Goal: Communication & Community: Answer question/provide support

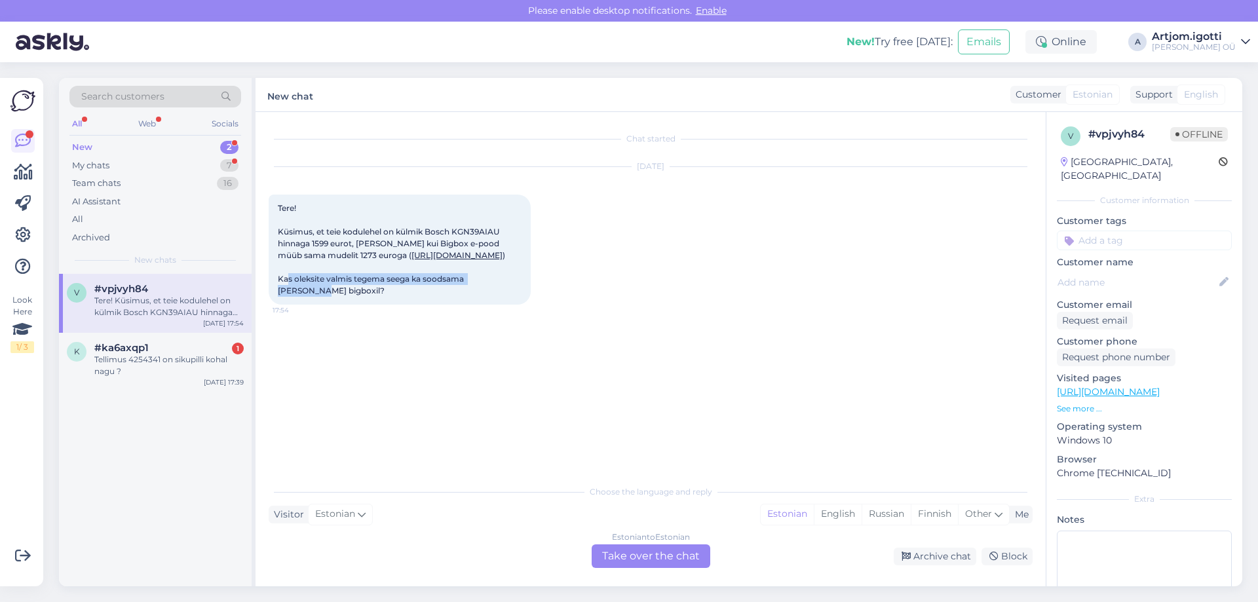
click at [191, 143] on div "New 2" at bounding box center [155, 147] width 172 height 18
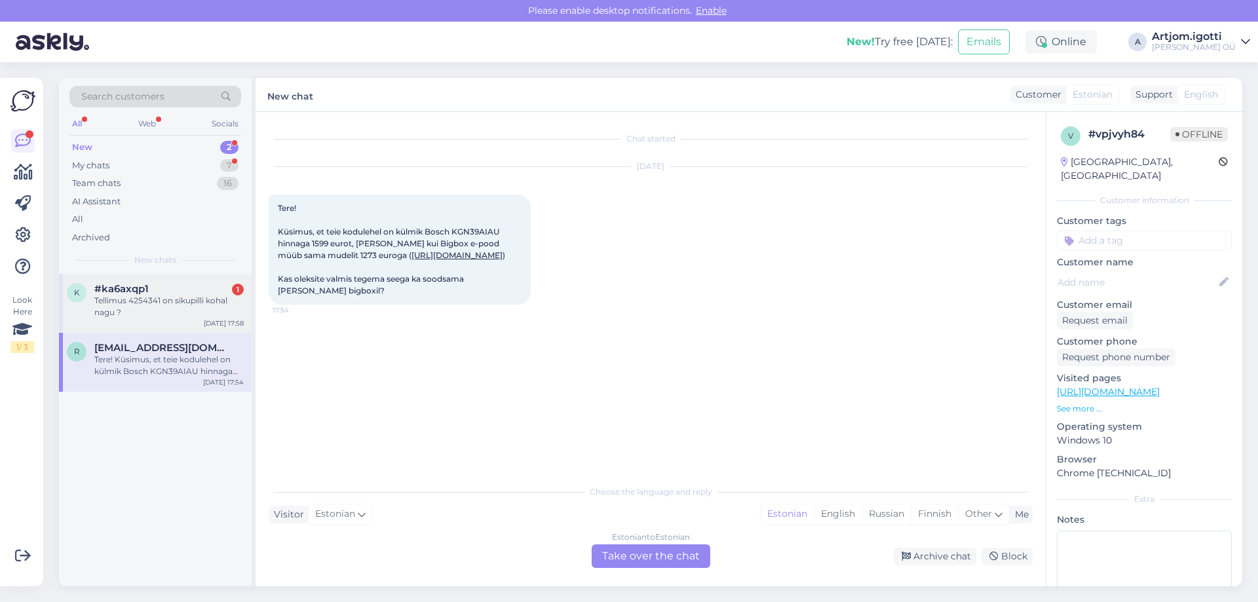
click at [120, 298] on div "Tellimus 4254341 on sikupilli kohal nagu ?" at bounding box center [168, 307] width 149 height 24
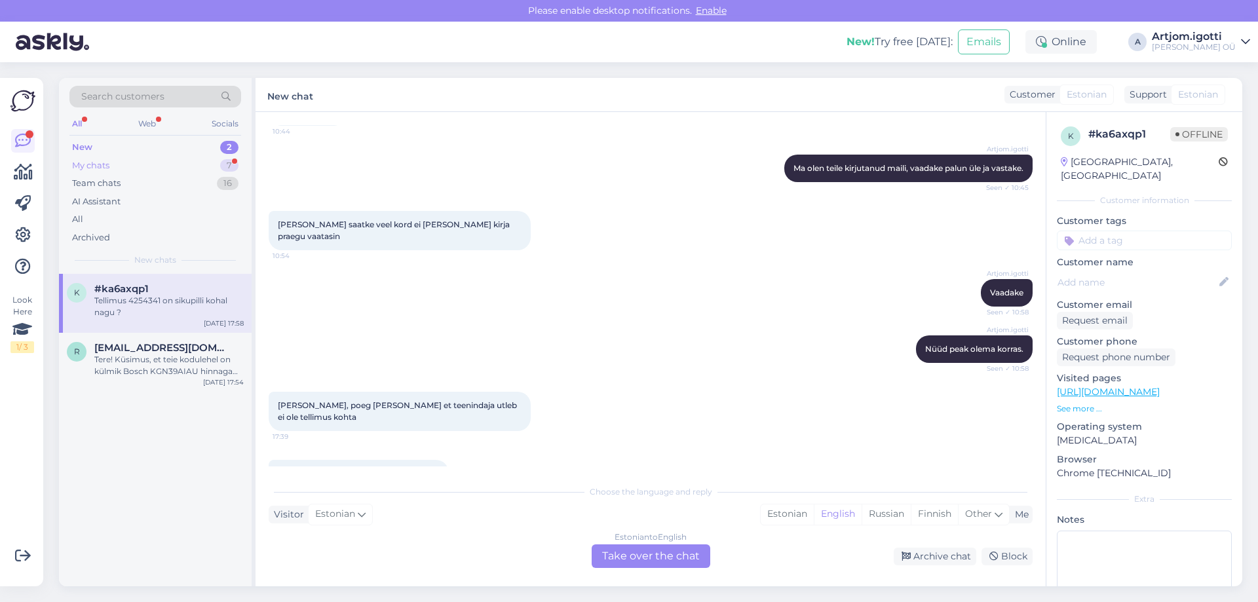
click at [169, 170] on div "My chats 7" at bounding box center [155, 166] width 172 height 18
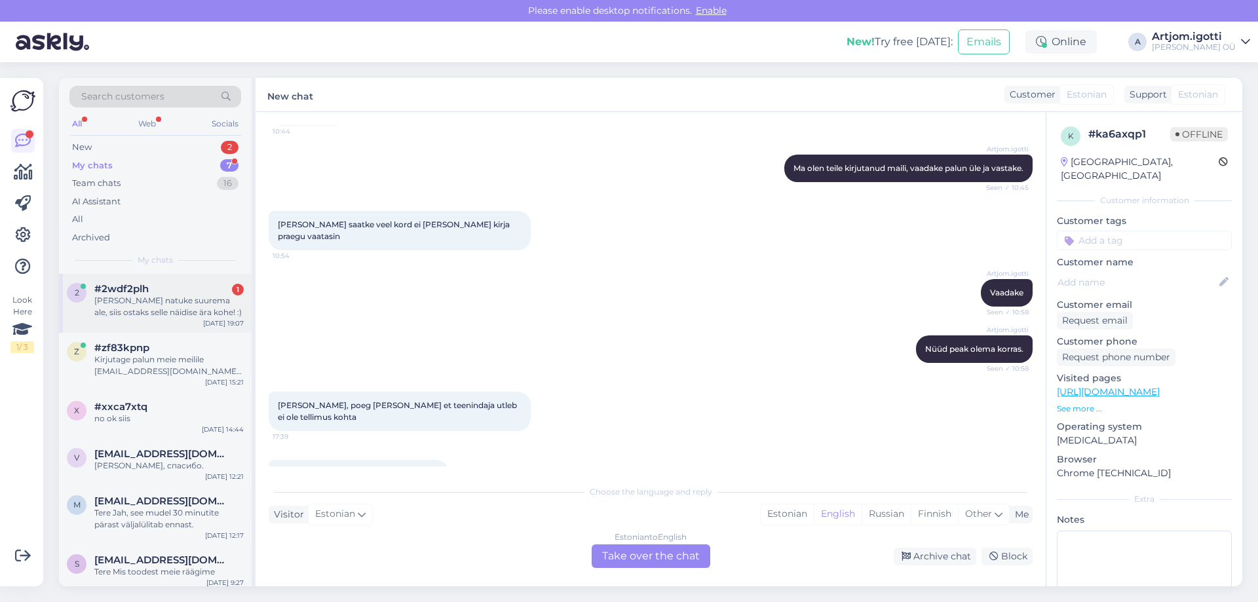
click at [190, 309] on div "[PERSON_NAME] natuke suurema ale, siis ostaks selle näidise ära kohe! :)" at bounding box center [168, 307] width 149 height 24
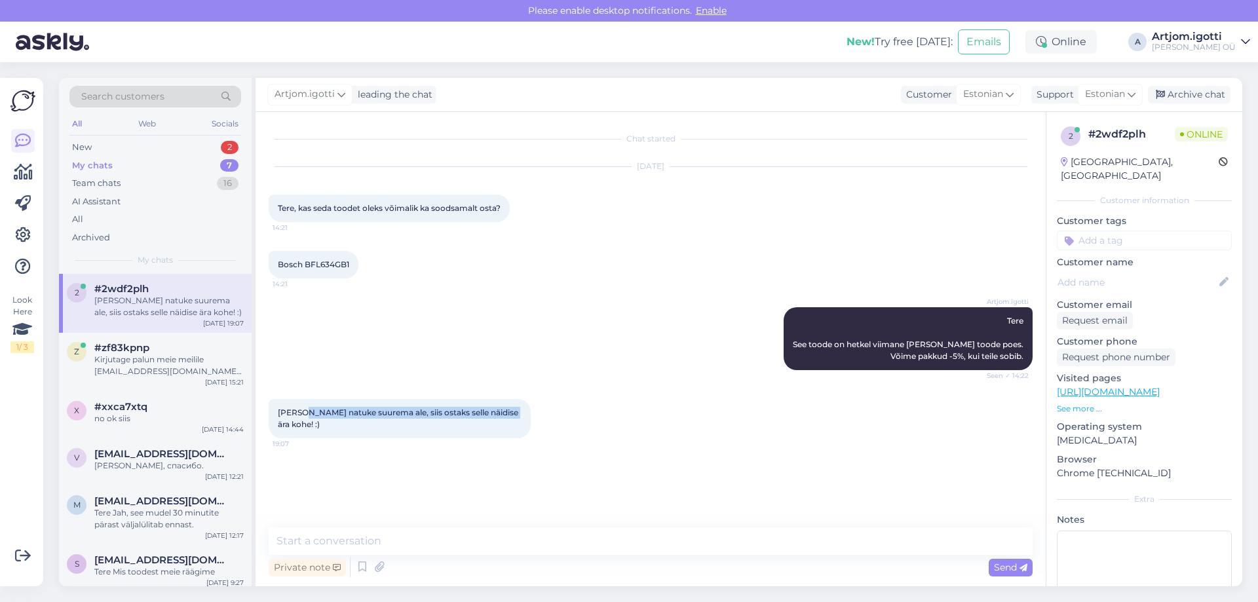
drag, startPoint x: 302, startPoint y: 412, endPoint x: 508, endPoint y: 413, distance: 205.8
click at [508, 413] on div "[PERSON_NAME] natuke suurema ale, siis ostaks selle näidise ära kohe! :) 19:07" at bounding box center [400, 418] width 262 height 39
click at [384, 530] on textarea at bounding box center [651, 542] width 764 height 28
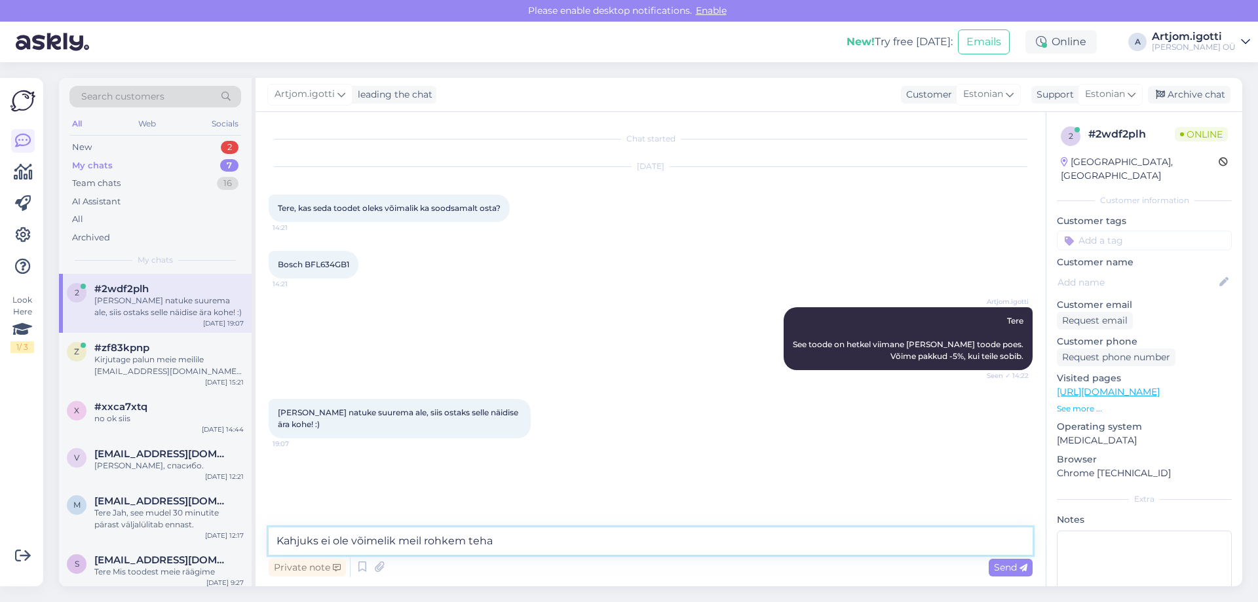
type textarea "Kahjuks ei ole võimelik meil rohkem teha."
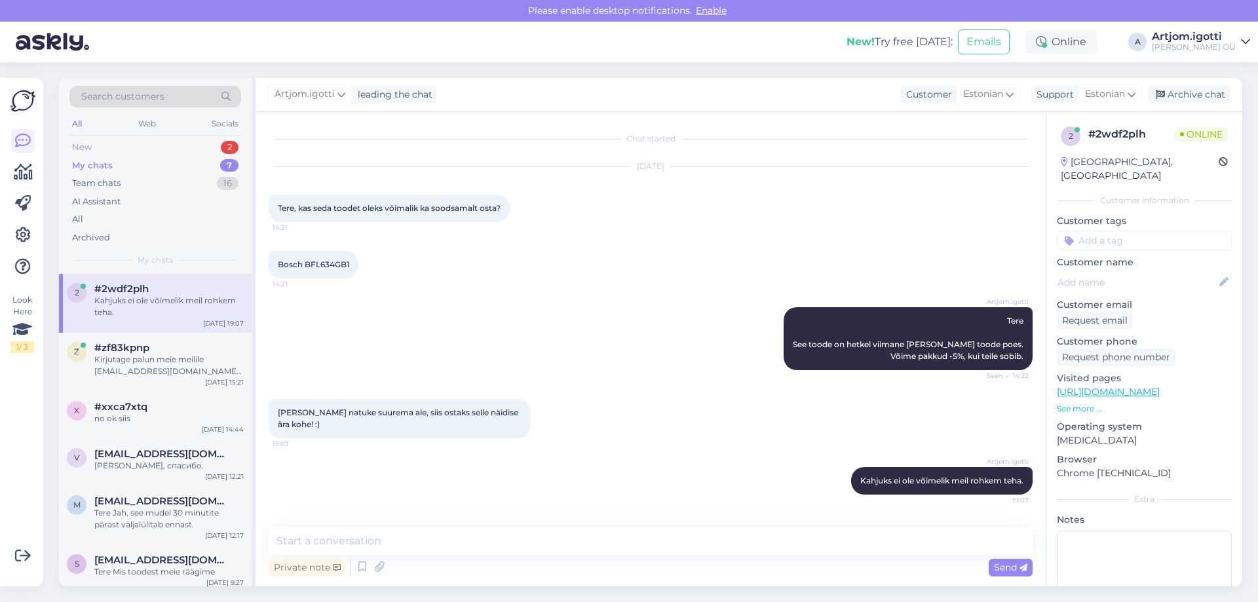
click at [137, 138] on div "New 2" at bounding box center [155, 147] width 172 height 18
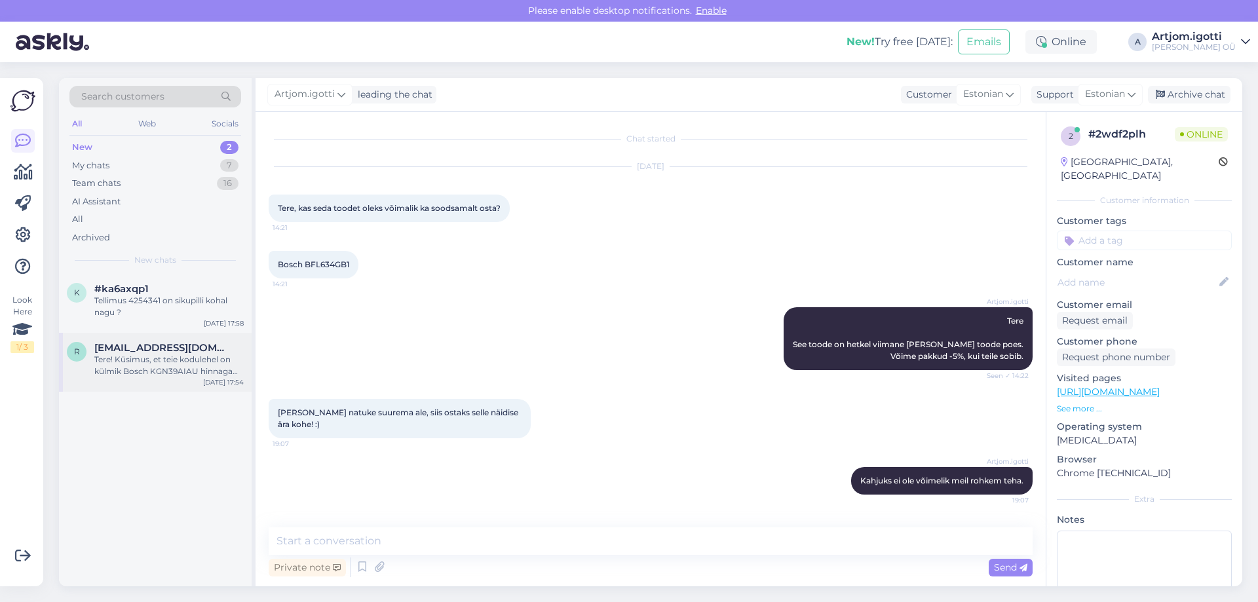
click at [163, 369] on div "Tere! Küsimus, et teie kodulehel on külmik Bosch KGN39AIAU hinnaga 1599 eurot, …" at bounding box center [168, 366] width 149 height 24
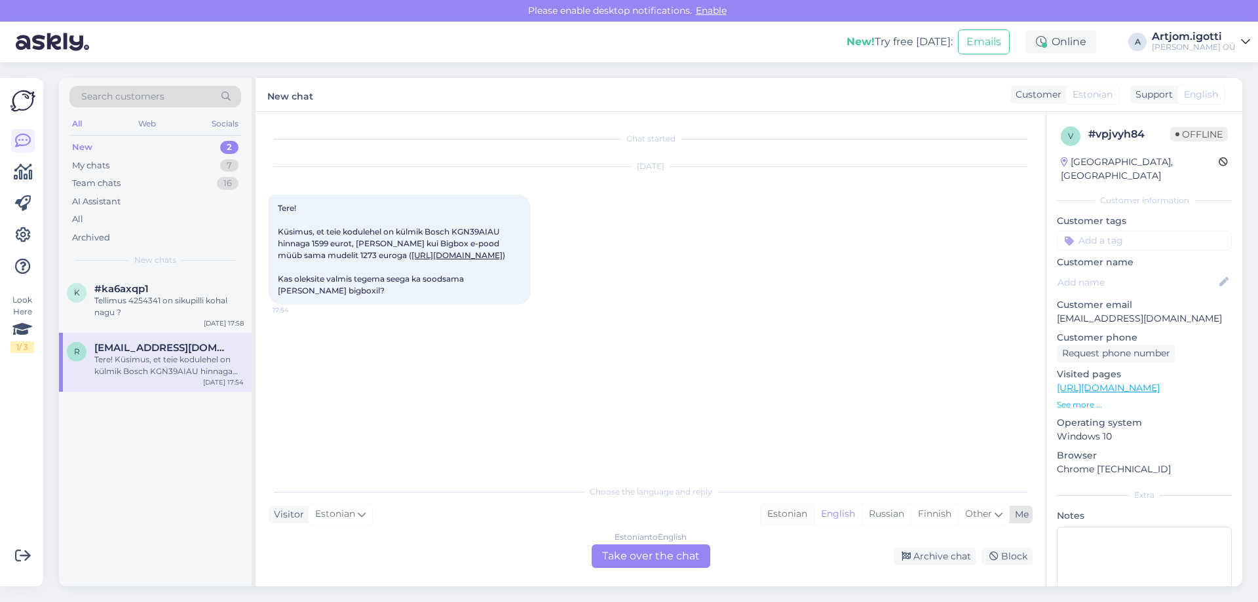
click at [765, 503] on div "Choose the language and reply Visitor Estonian Me Estonian English Russian Finn…" at bounding box center [651, 523] width 764 height 90
click at [778, 526] on div "Choose the language and reply Visitor Estonian Me Estonian English Russian Finn…" at bounding box center [651, 523] width 764 height 90
click at [785, 513] on div "Estonian" at bounding box center [787, 515] width 53 height 20
click at [638, 555] on div "Estonian to Estonian Take over the chat" at bounding box center [651, 557] width 119 height 24
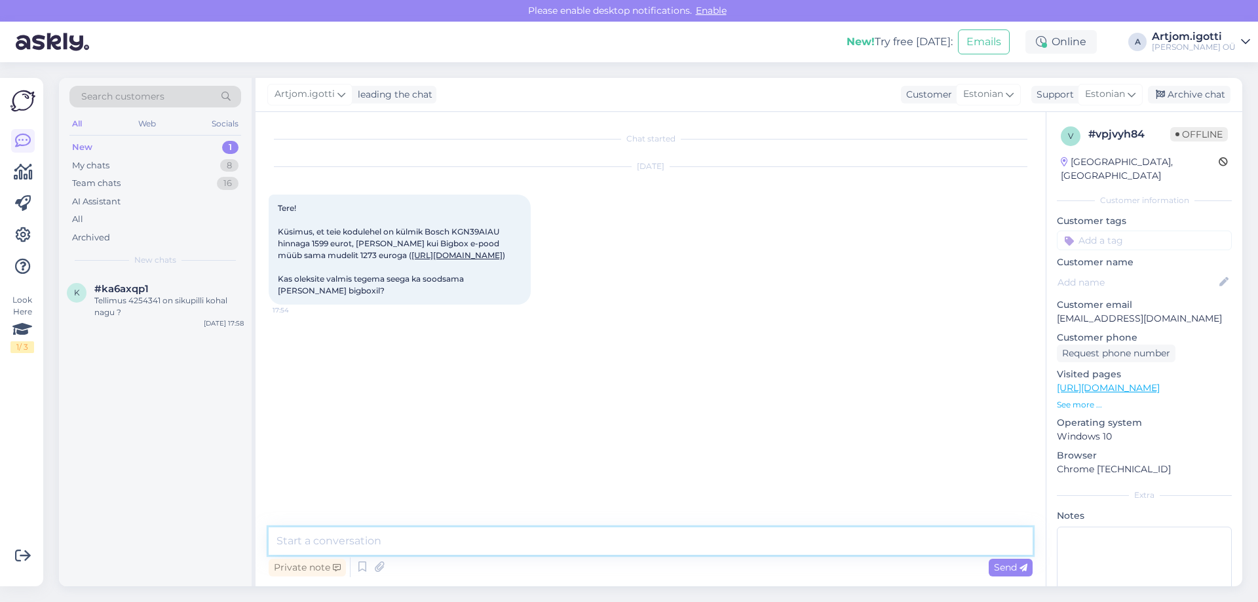
click at [623, 537] on textarea at bounding box center [651, 542] width 764 height 28
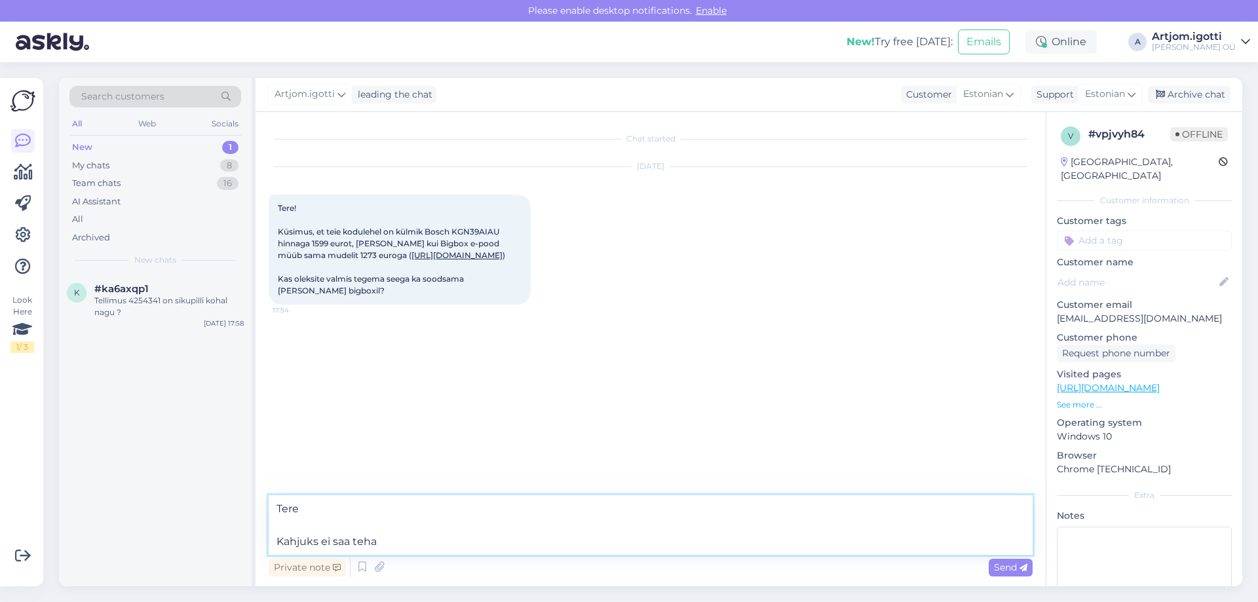
type textarea "Tere Kahjuks ei saa teha."
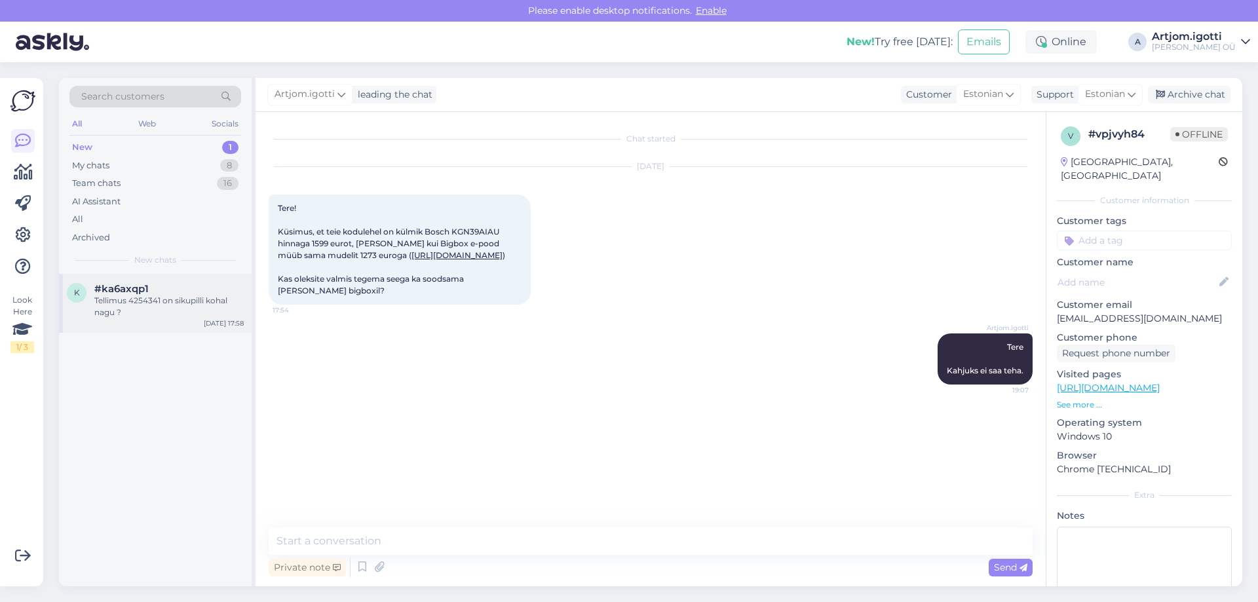
click at [127, 313] on div "Tellimus 4254341 on sikupilli kohal nagu ?" at bounding box center [168, 307] width 149 height 24
